Goal: Task Accomplishment & Management: Manage account settings

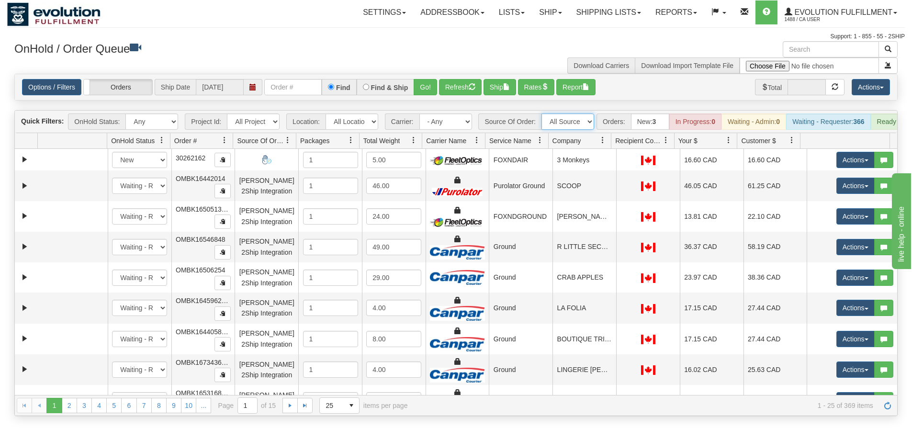
click at [552, 117] on select "All Sources AirBlaster 2Ship Integration Ambler Apparel 2Ship Integration BC [M…" at bounding box center [567, 121] width 53 height 16
select select "BC [MEDICAL_DATA] Agency 2Ship Integration"
click at [541, 113] on select "All Sources AirBlaster 2Ship Integration Ambler Apparel 2Ship Integration BC [M…" at bounding box center [567, 121] width 53 height 16
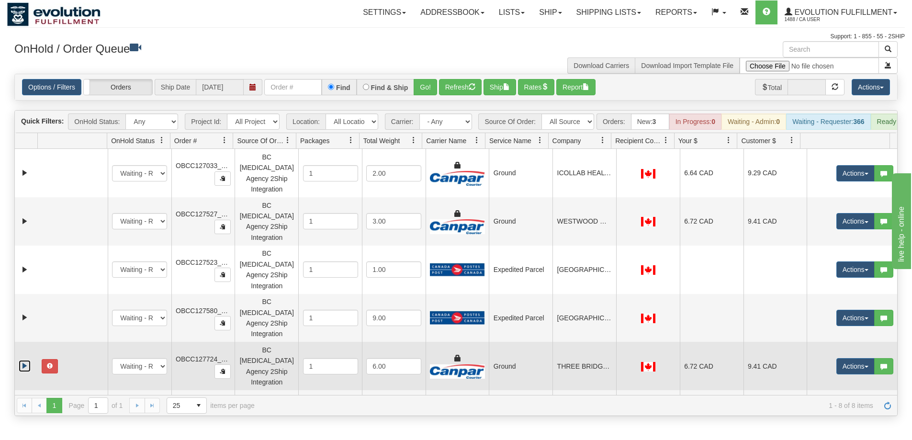
click at [26, 360] on link "Expand" at bounding box center [25, 366] width 12 height 12
click at [52, 363] on span "button" at bounding box center [50, 366] width 6 height 6
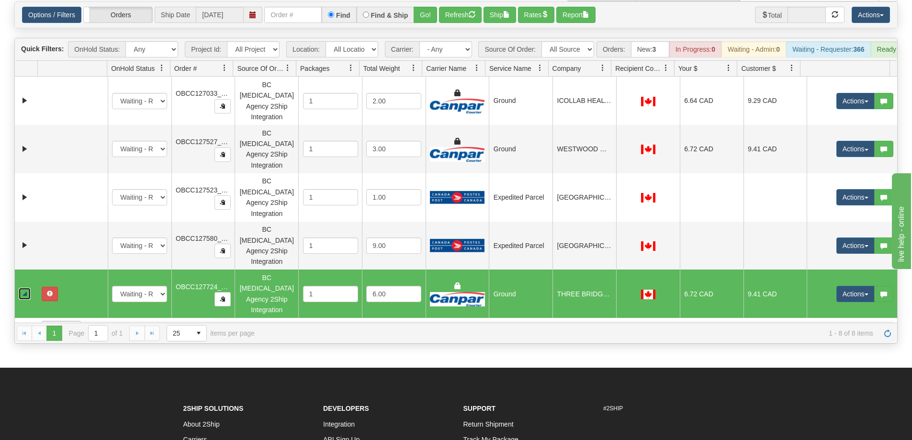
scroll to position [95, 0]
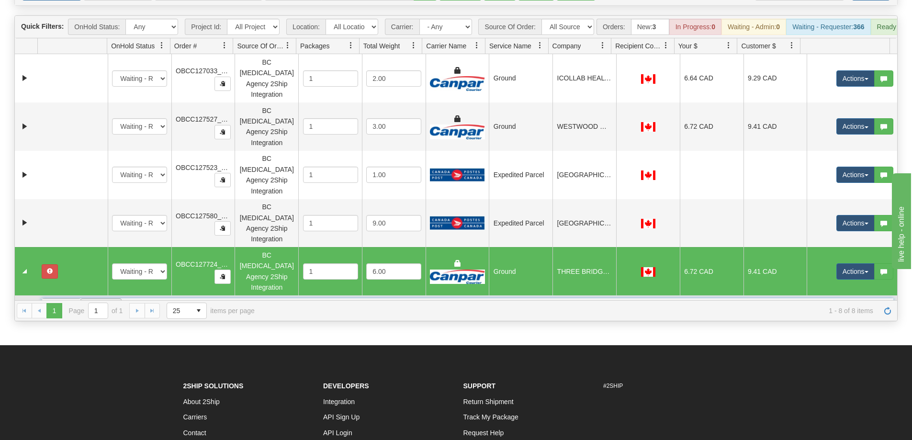
click at [99, 299] on span "Summary" at bounding box center [101, 306] width 40 height 15
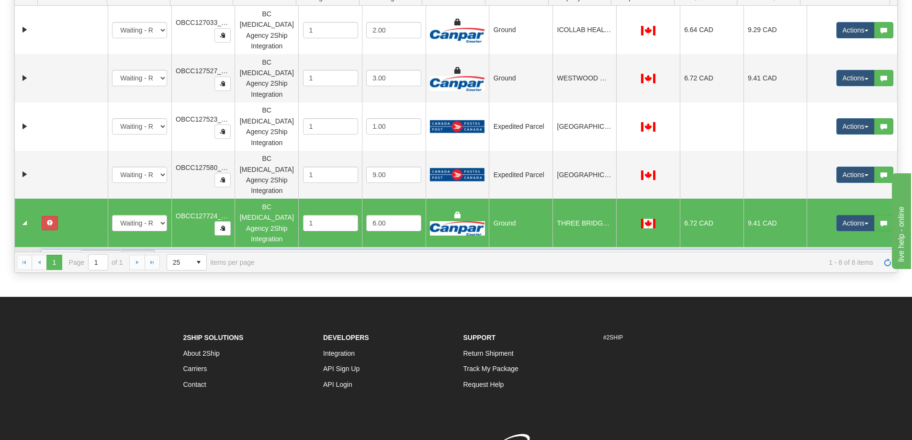
click at [145, 250] on span "Sender" at bounding box center [138, 257] width 33 height 15
click at [166, 250] on span "Recipient" at bounding box center [174, 257] width 39 height 15
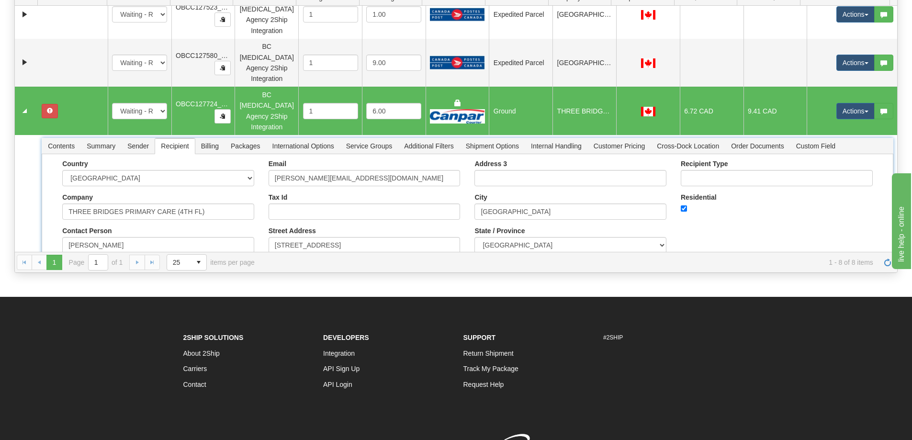
scroll to position [110, 0]
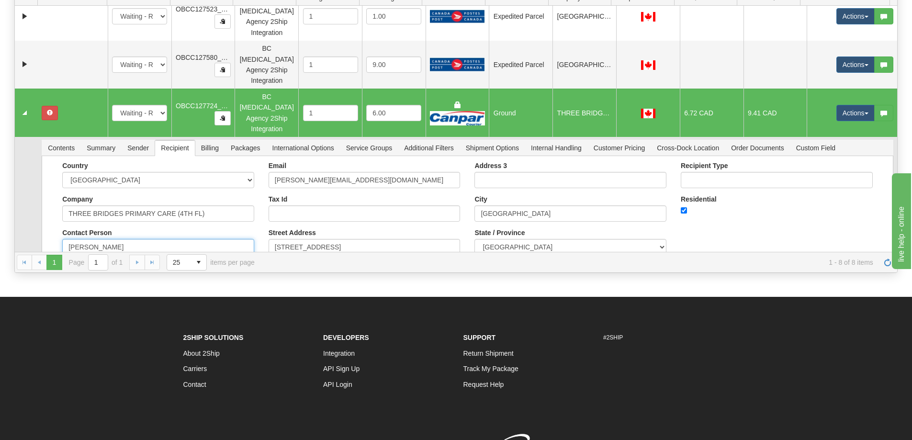
drag, startPoint x: 142, startPoint y: 201, endPoint x: 42, endPoint y: 194, distance: 100.2
click at [42, 194] on div "Country [GEOGRAPHIC_DATA] [GEOGRAPHIC_DATA] [GEOGRAPHIC_DATA] [GEOGRAPHIC_DATA]…" at bounding box center [467, 239] width 851 height 166
paste input "127724"
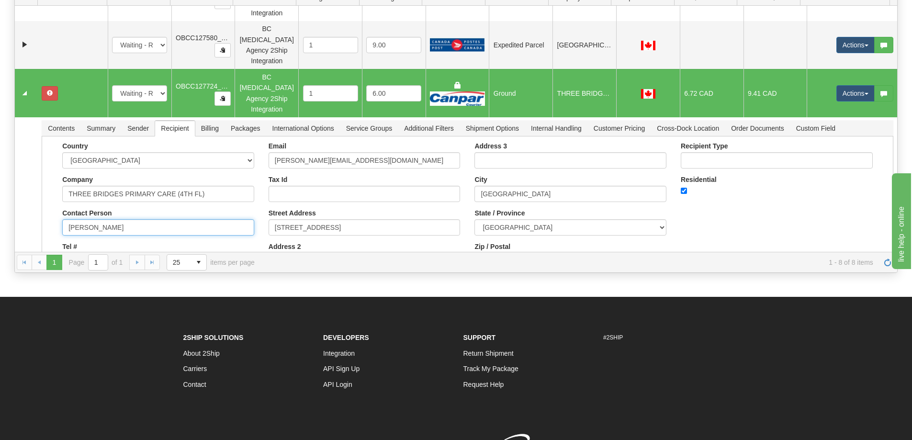
scroll to position [131, 0]
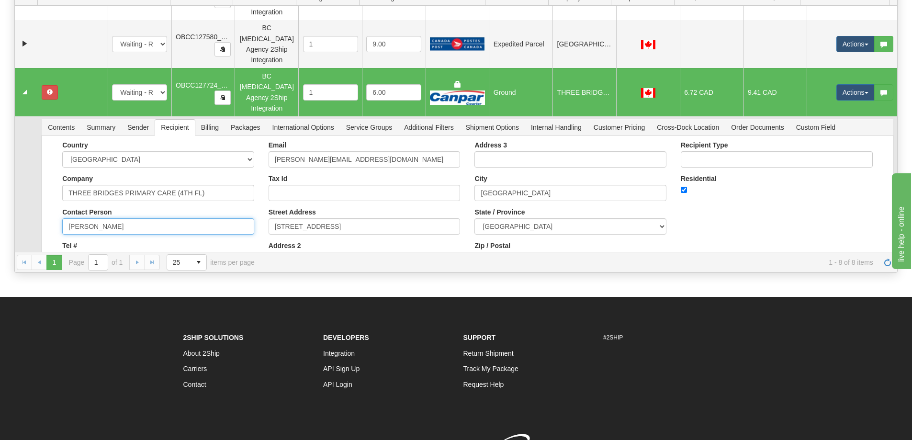
paste input "[PERSON_NAME]"
click at [71, 218] on input "[PERSON_NAME]" at bounding box center [158, 226] width 192 height 16
type input "[PERSON_NAME]"
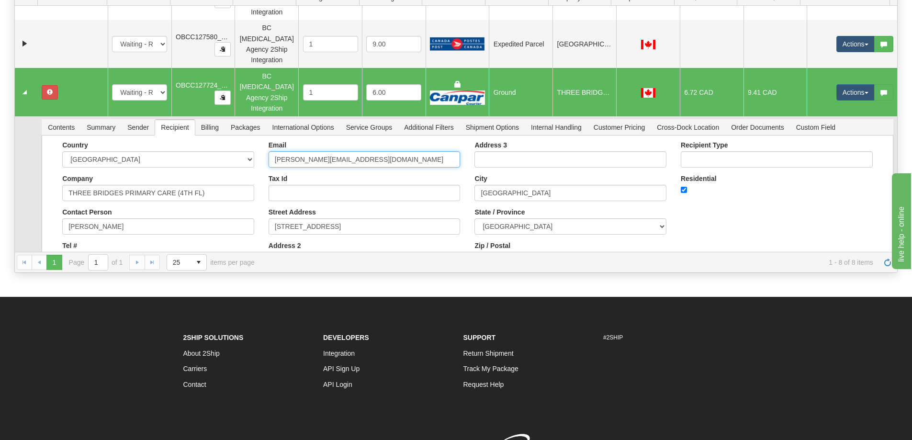
drag, startPoint x: 340, startPoint y: 113, endPoint x: 238, endPoint y: 112, distance: 102.4
click at [238, 141] on div "Country [GEOGRAPHIC_DATA] [GEOGRAPHIC_DATA] [GEOGRAPHIC_DATA] [GEOGRAPHIC_DATA]…" at bounding box center [467, 208] width 838 height 134
paste input "[PERSON_NAME]"
drag, startPoint x: 301, startPoint y: 110, endPoint x: 307, endPoint y: 122, distance: 13.3
click at [301, 151] on input "CLAIRE [EMAIL_ADDRESS][DOMAIN_NAME]" at bounding box center [364, 159] width 192 height 16
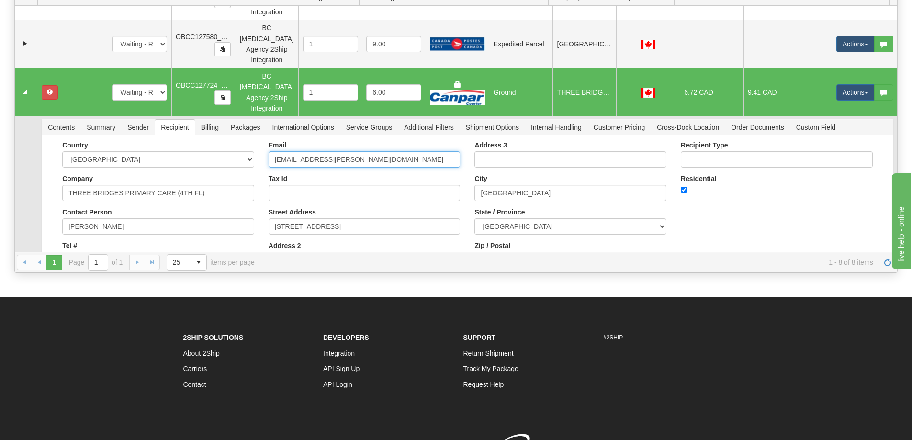
click at [273, 151] on input "[EMAIL_ADDRESS][PERSON_NAME][DOMAIN_NAME]" at bounding box center [364, 159] width 192 height 16
type input "[EMAIL_ADDRESS][PERSON_NAME][DOMAIN_NAME]"
click at [66, 295] on button "Save" at bounding box center [62, 303] width 28 height 16
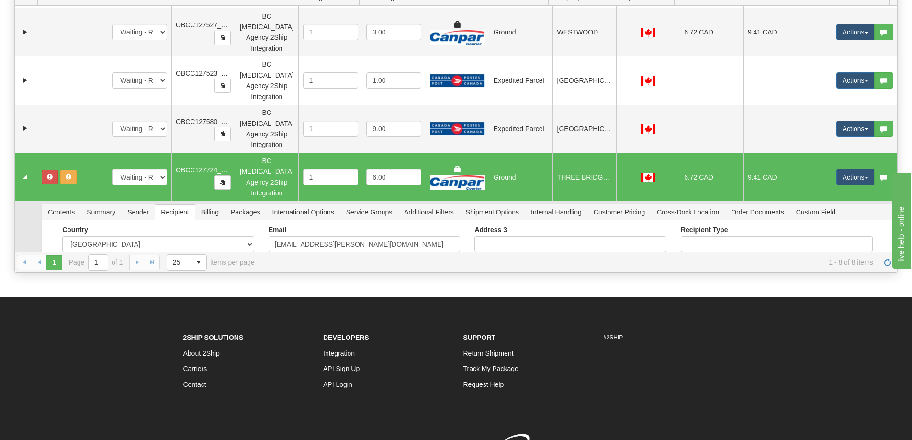
scroll to position [0, 0]
